Goal: Task Accomplishment & Management: Complete application form

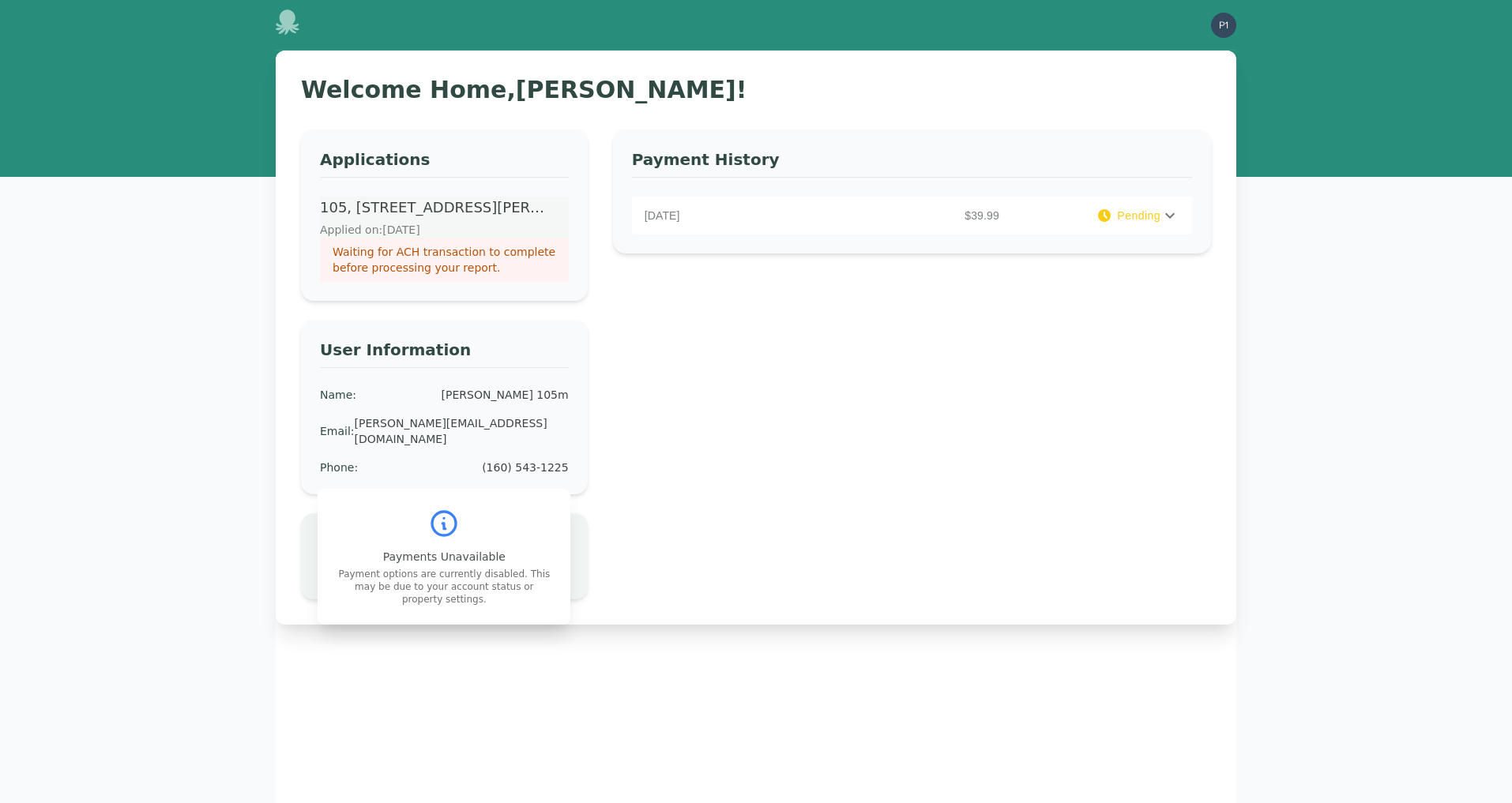
click at [466, 255] on p "Waiting for ACH transaction to complete before processing your report." at bounding box center [444, 259] width 223 height 31
click at [474, 203] on p "105, 14393 Montgomery Road Lot, Cincinnati, OH 45122" at bounding box center [433, 207] width 225 height 22
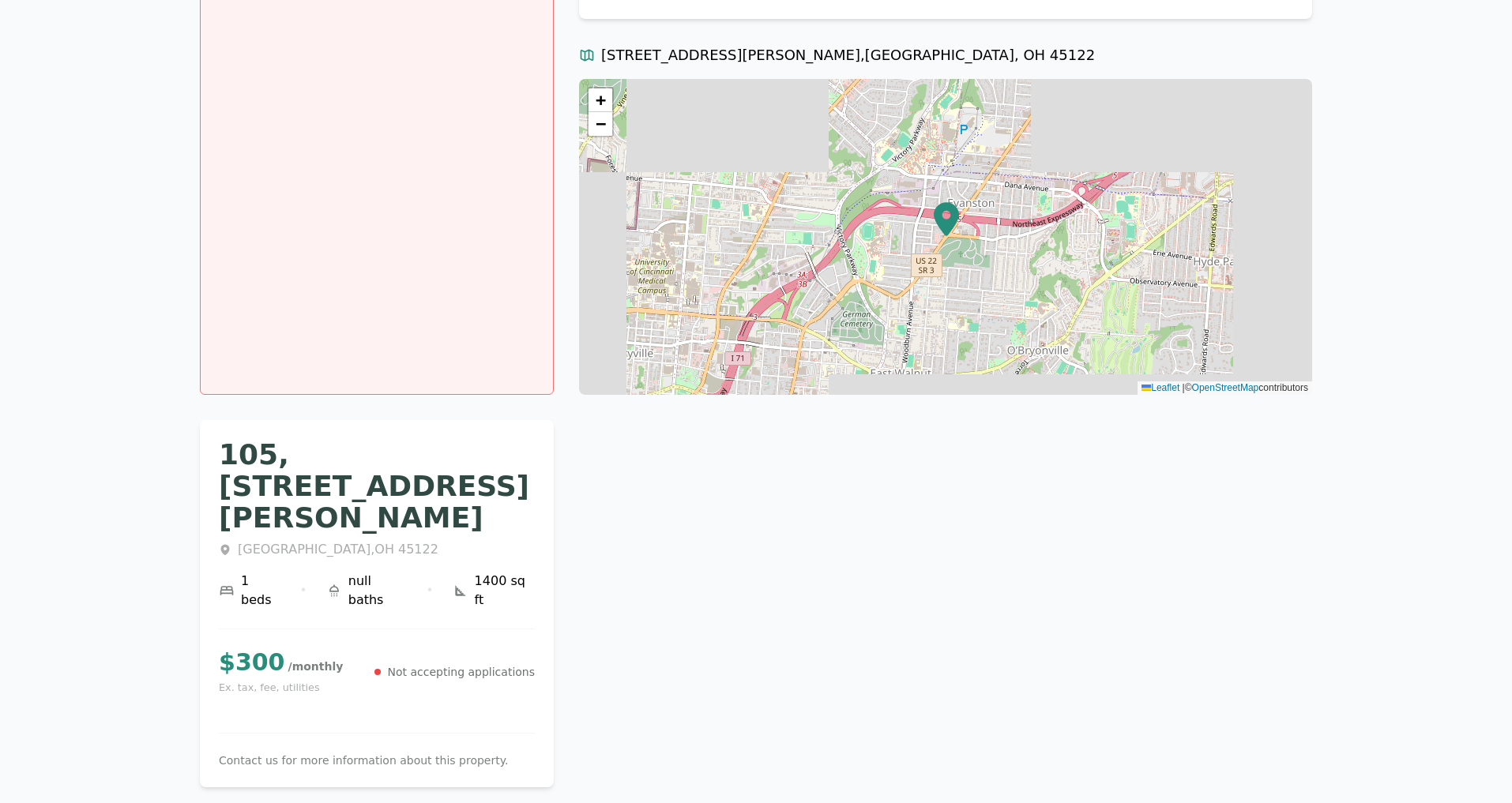
scroll to position [349, 0]
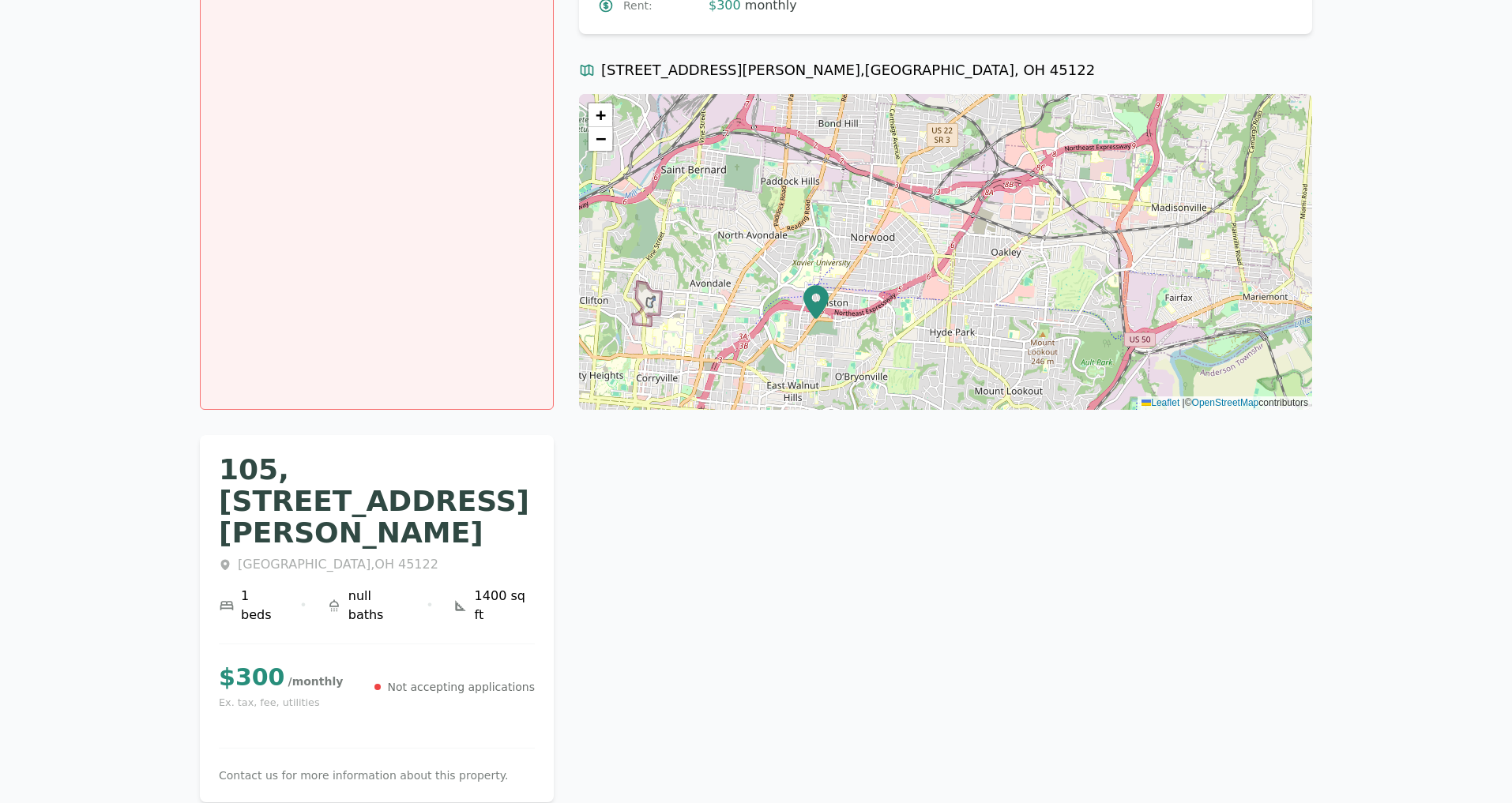
click at [740, 471] on div "You have an application in progress. Please complete that application before st…" at bounding box center [756, 269] width 1112 height 1065
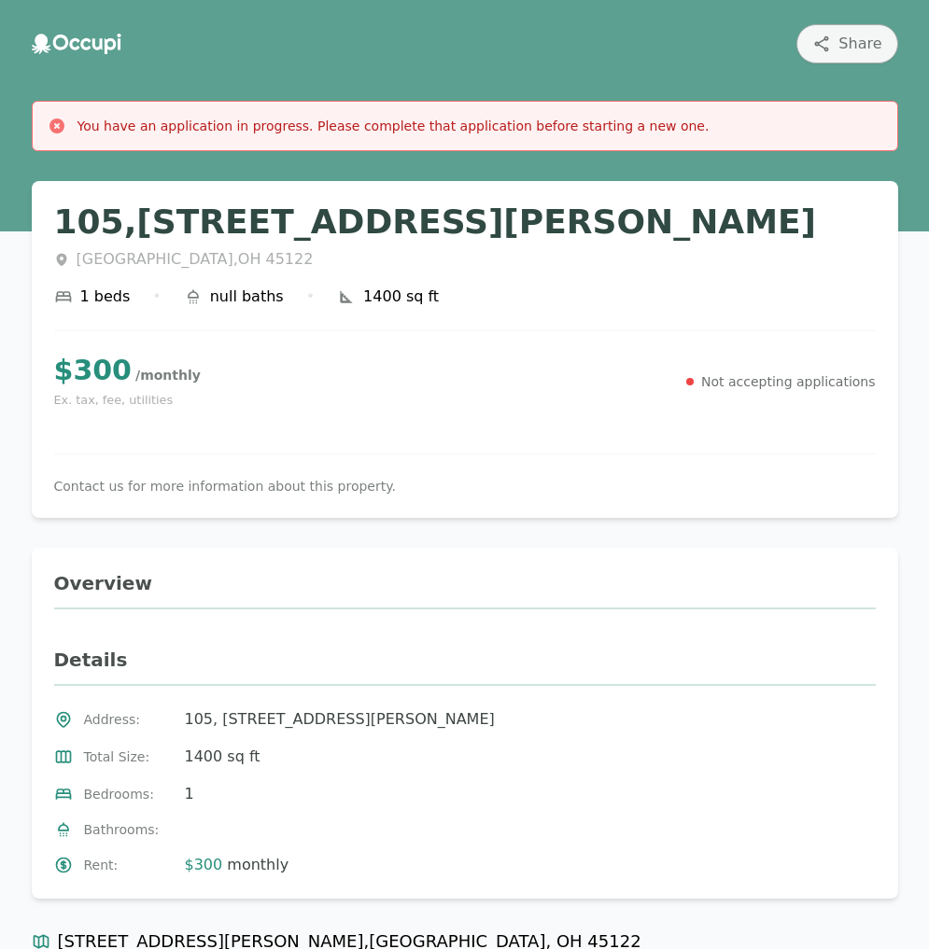
scroll to position [0, 0]
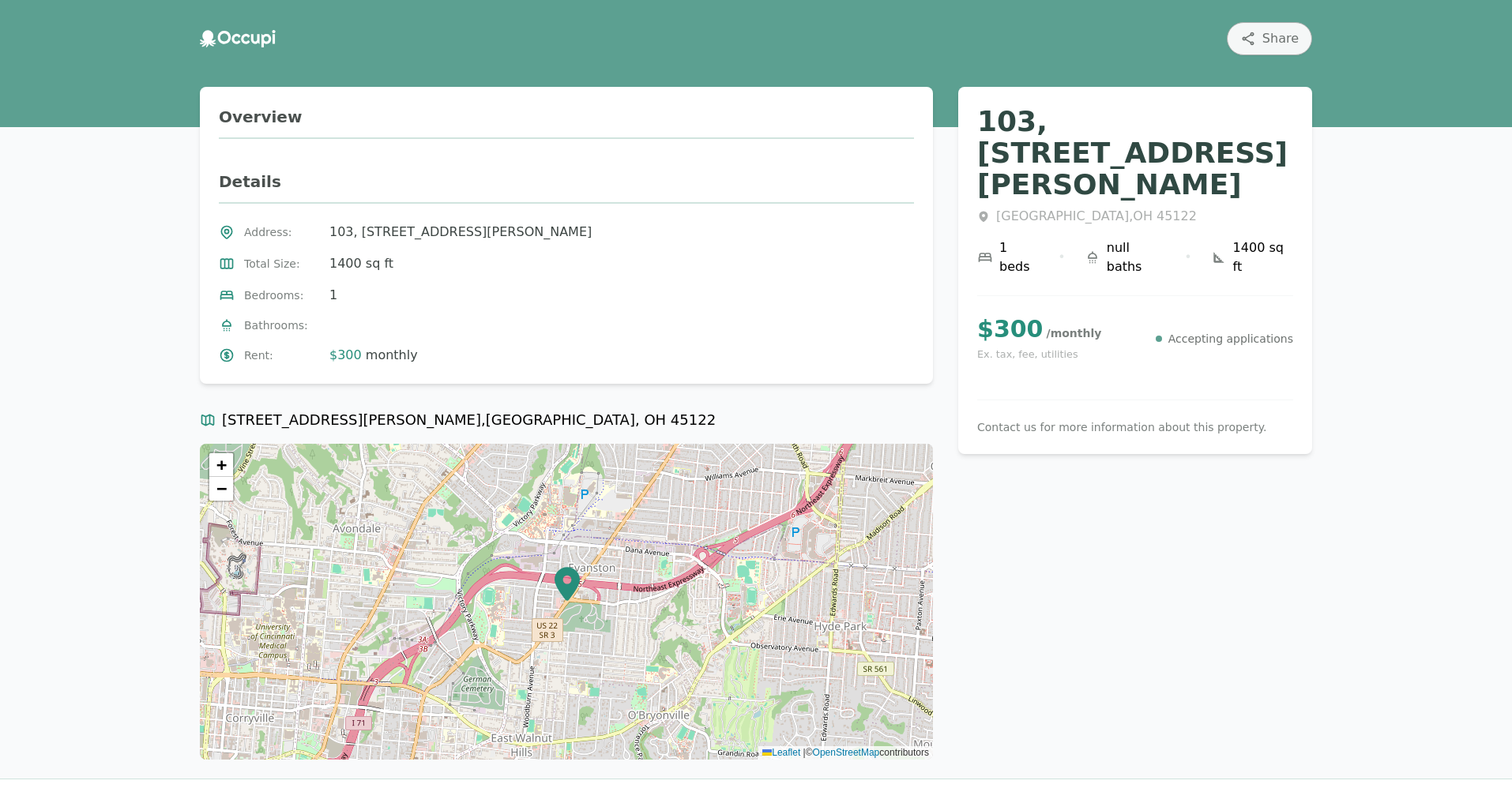
click at [237, 40] on icon at bounding box center [238, 38] width 76 height 18
click at [250, 40] on icon at bounding box center [238, 38] width 76 height 18
click at [219, 36] on icon at bounding box center [225, 37] width 14 height 14
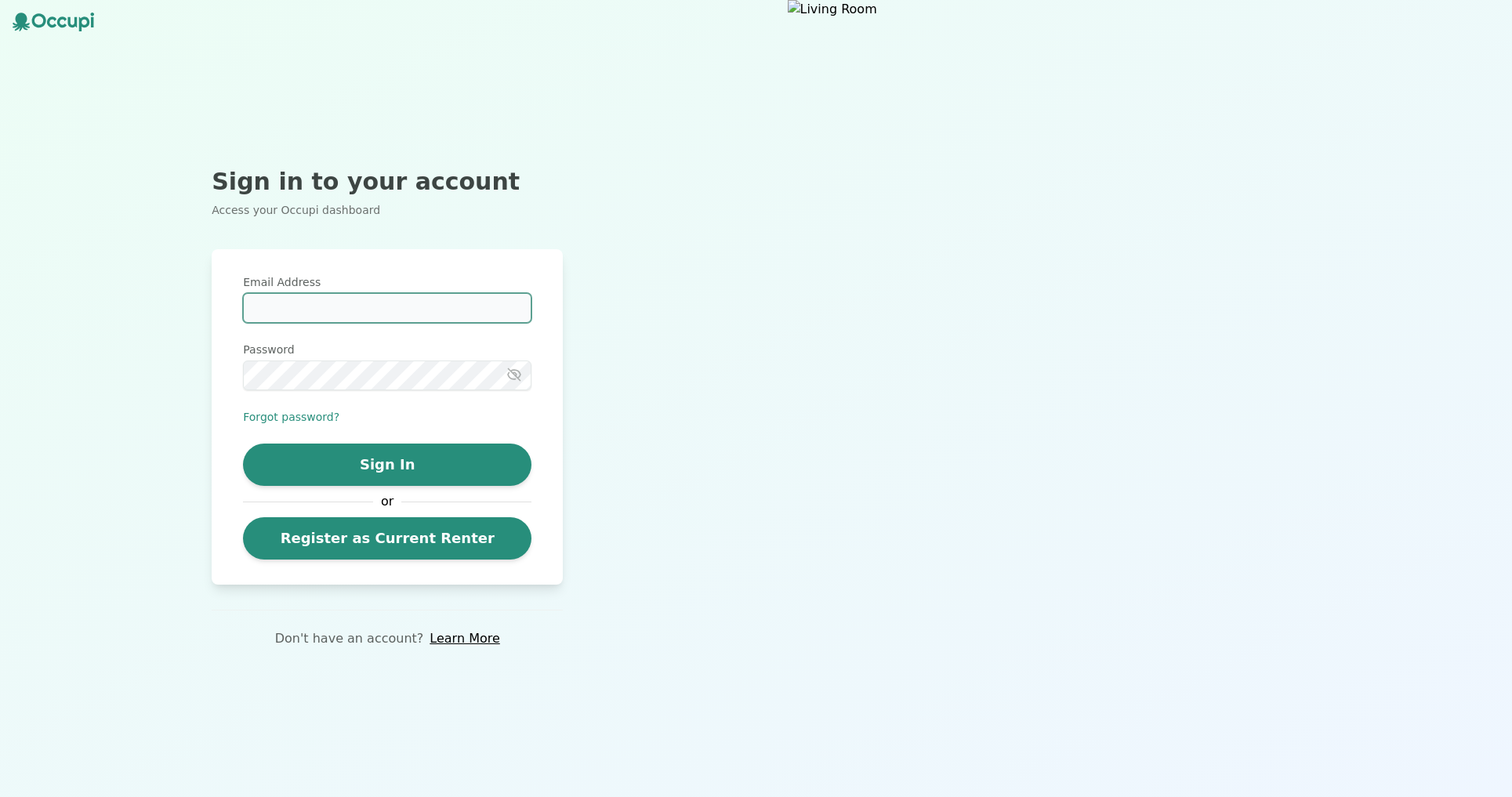
click at [327, 302] on input "Email Address" at bounding box center [386, 307] width 288 height 29
type input "**********"
click at [462, 317] on input "**********" at bounding box center [386, 307] width 288 height 29
drag, startPoint x: 449, startPoint y: 307, endPoint x: 207, endPoint y: 300, distance: 242.1
click at [207, 300] on div "**********" at bounding box center [387, 398] width 775 height 797
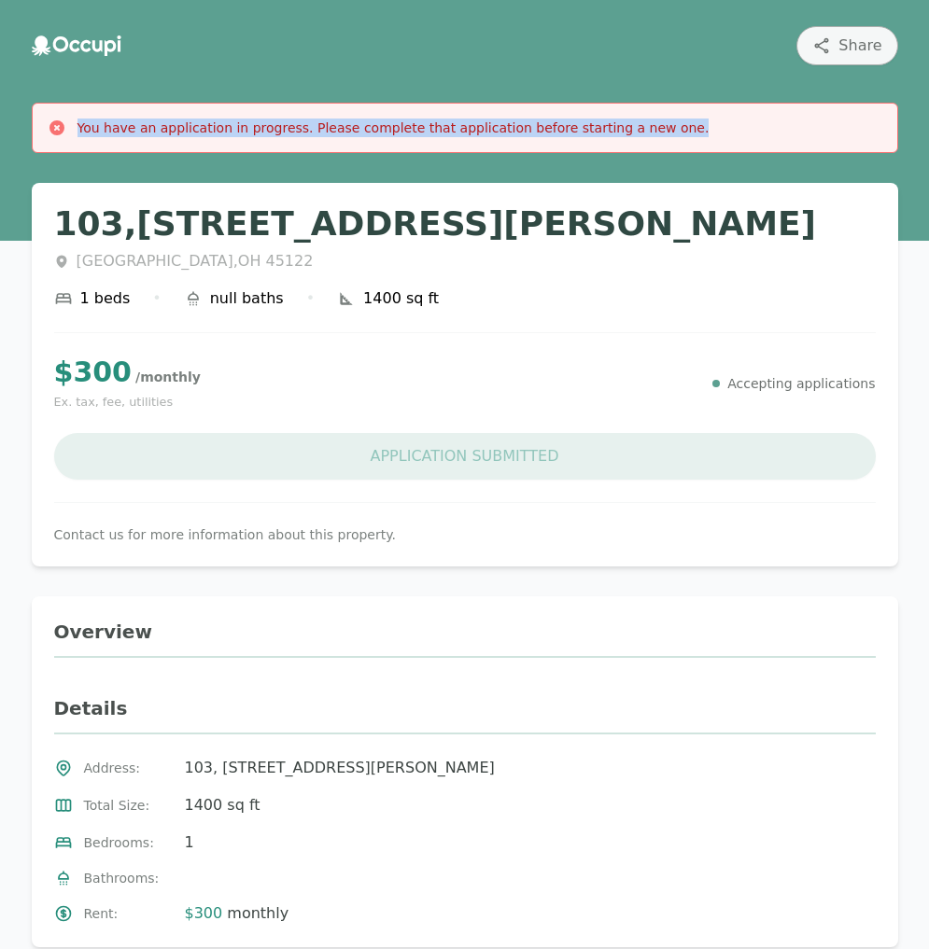
drag, startPoint x: 644, startPoint y: 122, endPoint x: 76, endPoint y: 131, distance: 568.5
click at [76, 131] on div "You have an application in progress. Please complete that application before st…" at bounding box center [465, 128] width 834 height 19
copy div "You have an application in progress. Please complete that application before st…"
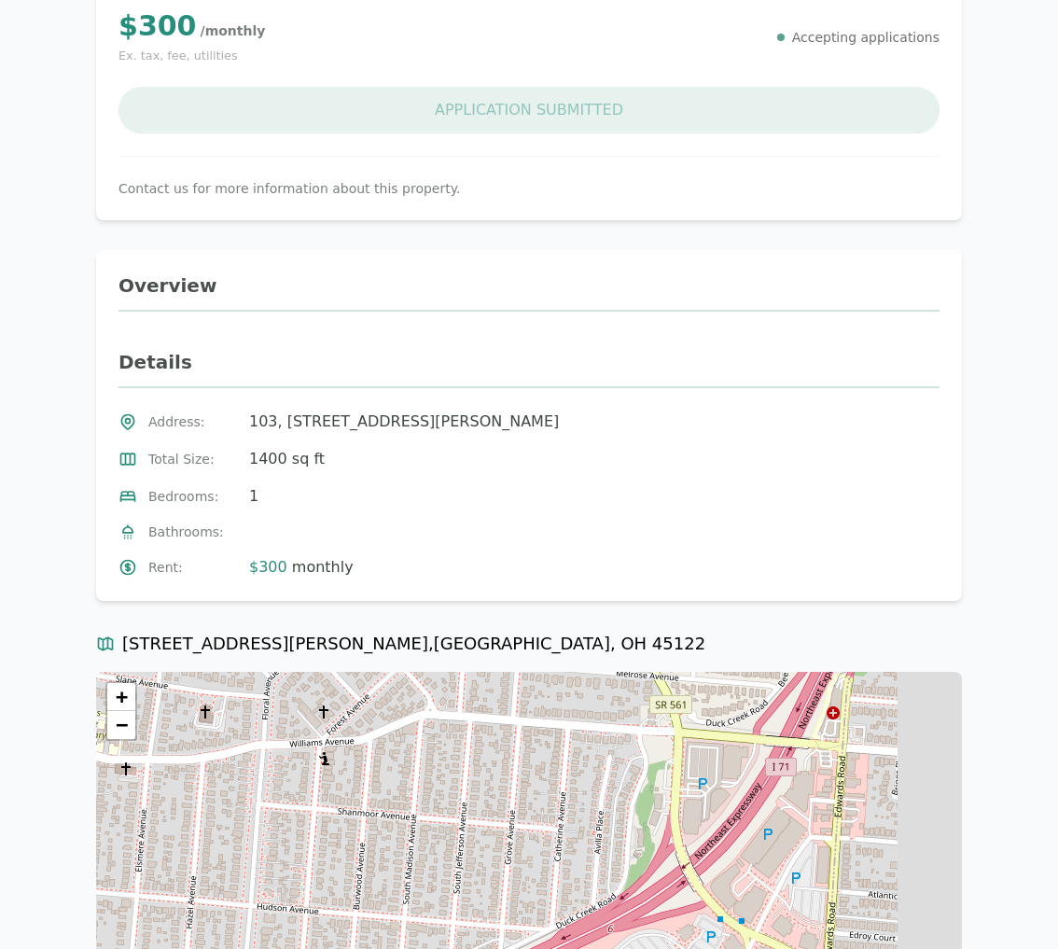
scroll to position [526, 0]
